Goal: Information Seeking & Learning: Learn about a topic

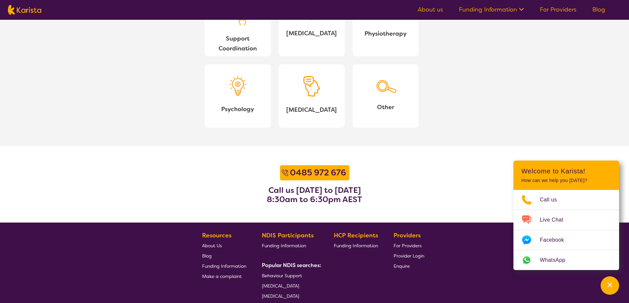
scroll to position [726, 0]
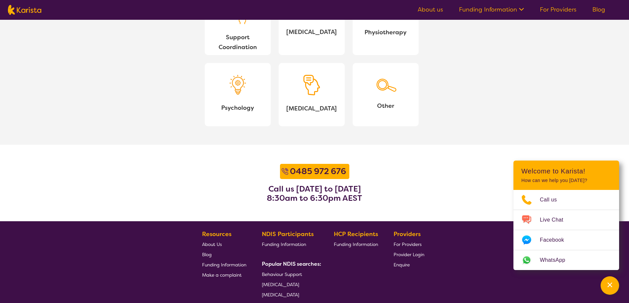
click at [218, 245] on span "About Us" at bounding box center [212, 245] width 20 height 6
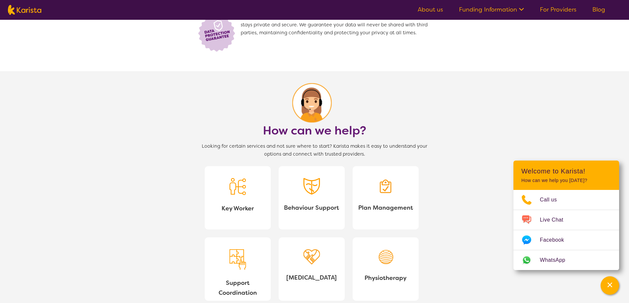
scroll to position [462, 0]
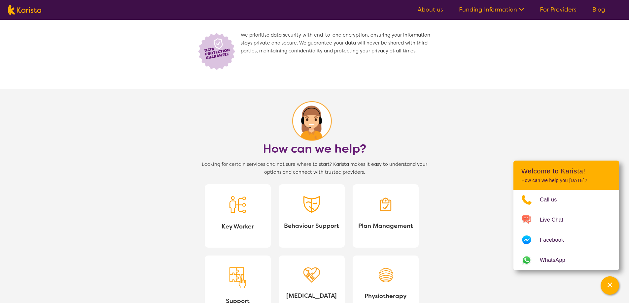
click at [391, 200] on img at bounding box center [385, 204] width 17 height 17
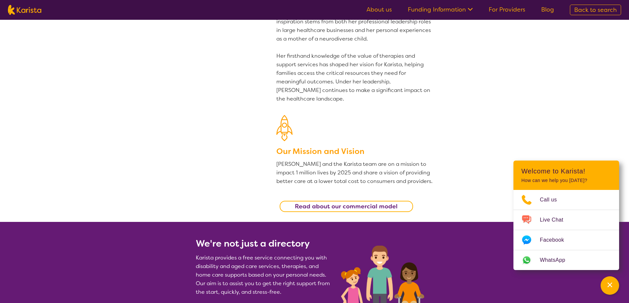
scroll to position [99, 0]
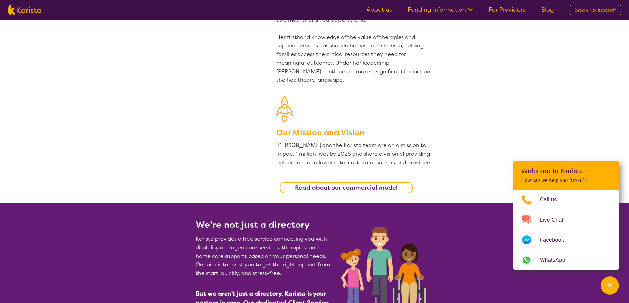
click at [364, 183] on link "Read about our commercial model" at bounding box center [346, 187] width 133 height 11
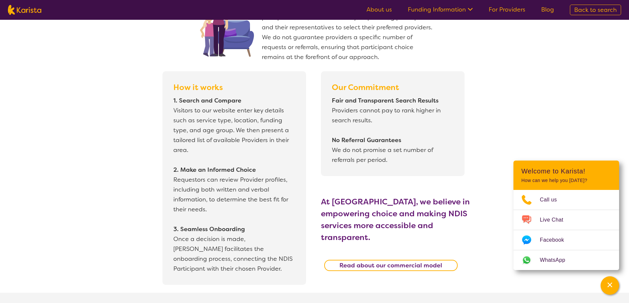
scroll to position [174, 0]
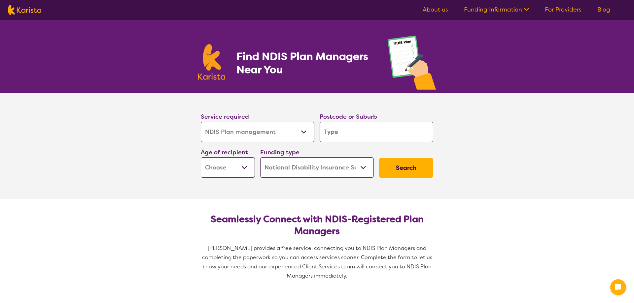
select select "NDIS Plan management"
select select "NDIS"
select select "NDIS Plan management"
select select "NDIS"
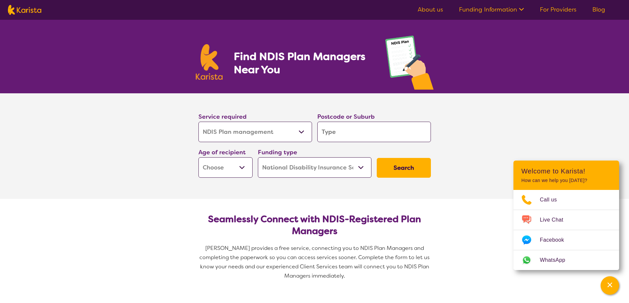
click at [313, 173] on select "Home Care Package (HCP) National Disability Insurance Scheme (NDIS) I don't know" at bounding box center [315, 167] width 114 height 20
drag, startPoint x: 313, startPoint y: 173, endPoint x: 216, endPoint y: 169, distance: 96.4
click at [313, 173] on select "Home Care Package (HCP) National Disability Insurance Scheme (NDIS) I don't know" at bounding box center [315, 167] width 114 height 20
click at [248, 166] on select "Early Childhood - 0 to 9 Child - 10 to 11 Adolescent - 12 to 17 Adult - 18 to 6…" at bounding box center [225, 167] width 54 height 20
select select "CH"
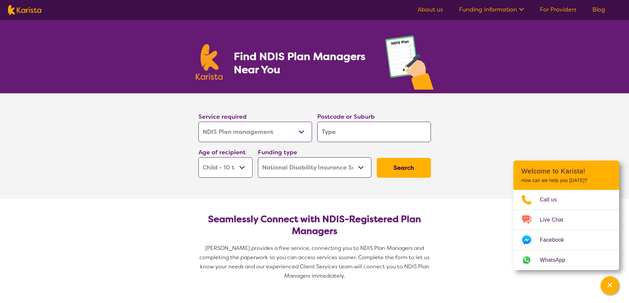
click at [198, 157] on select "Early Childhood - 0 to 9 Child - 10 to 11 Adolescent - 12 to 17 Adult - 18 to 6…" at bounding box center [225, 167] width 54 height 20
select select "CH"
click at [298, 130] on select "Allied Health Assistant Assessment (ADHD or Autism) Behaviour support Counselli…" at bounding box center [255, 132] width 114 height 20
click at [391, 132] on input "search" at bounding box center [374, 132] width 114 height 20
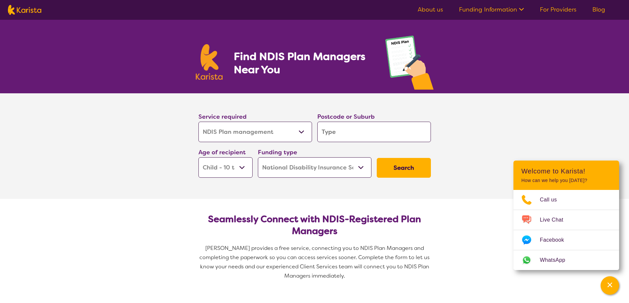
type input "2"
type input "20"
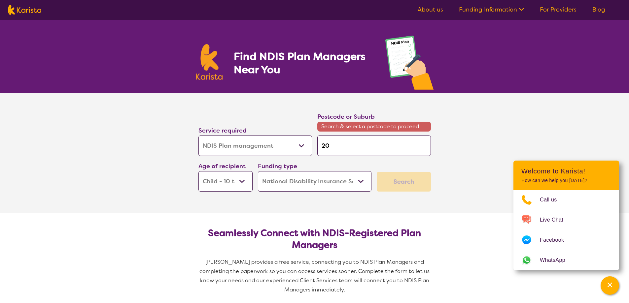
type input "206"
type input "2060"
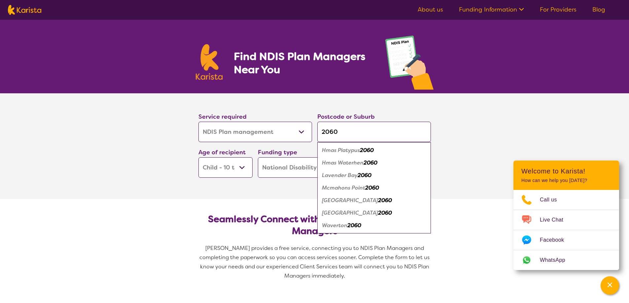
type input "2060"
click at [378, 203] on em "2060" at bounding box center [385, 200] width 14 height 7
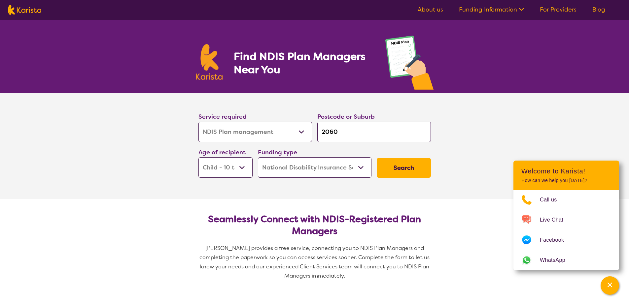
click at [412, 168] on button "Search" at bounding box center [404, 168] width 54 height 20
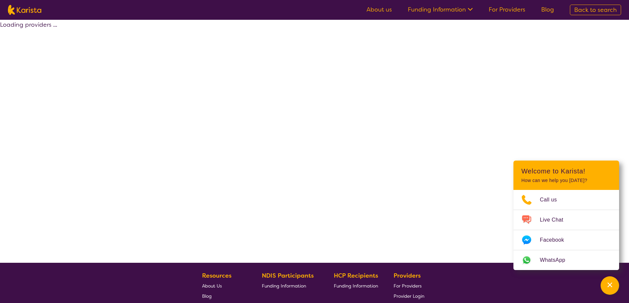
select select "by_score"
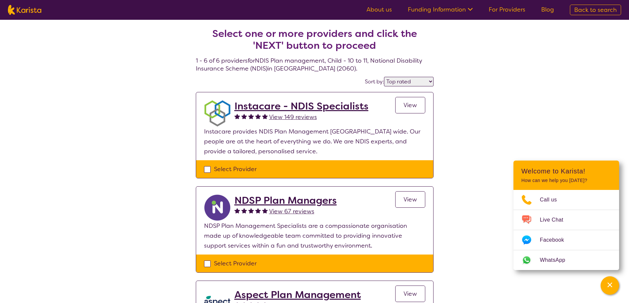
select select "NDIS Plan management"
select select "CH"
select select "NDIS"
select select "NDIS Plan management"
select select "CH"
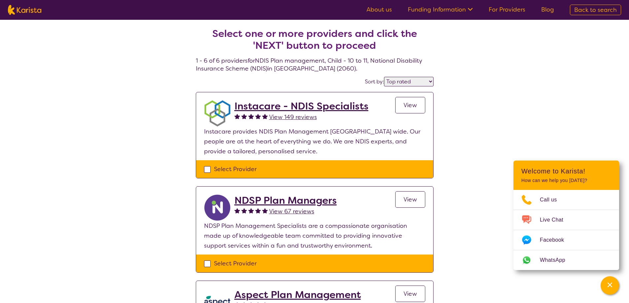
select select "NDIS"
